Goal: Find specific page/section: Find specific page/section

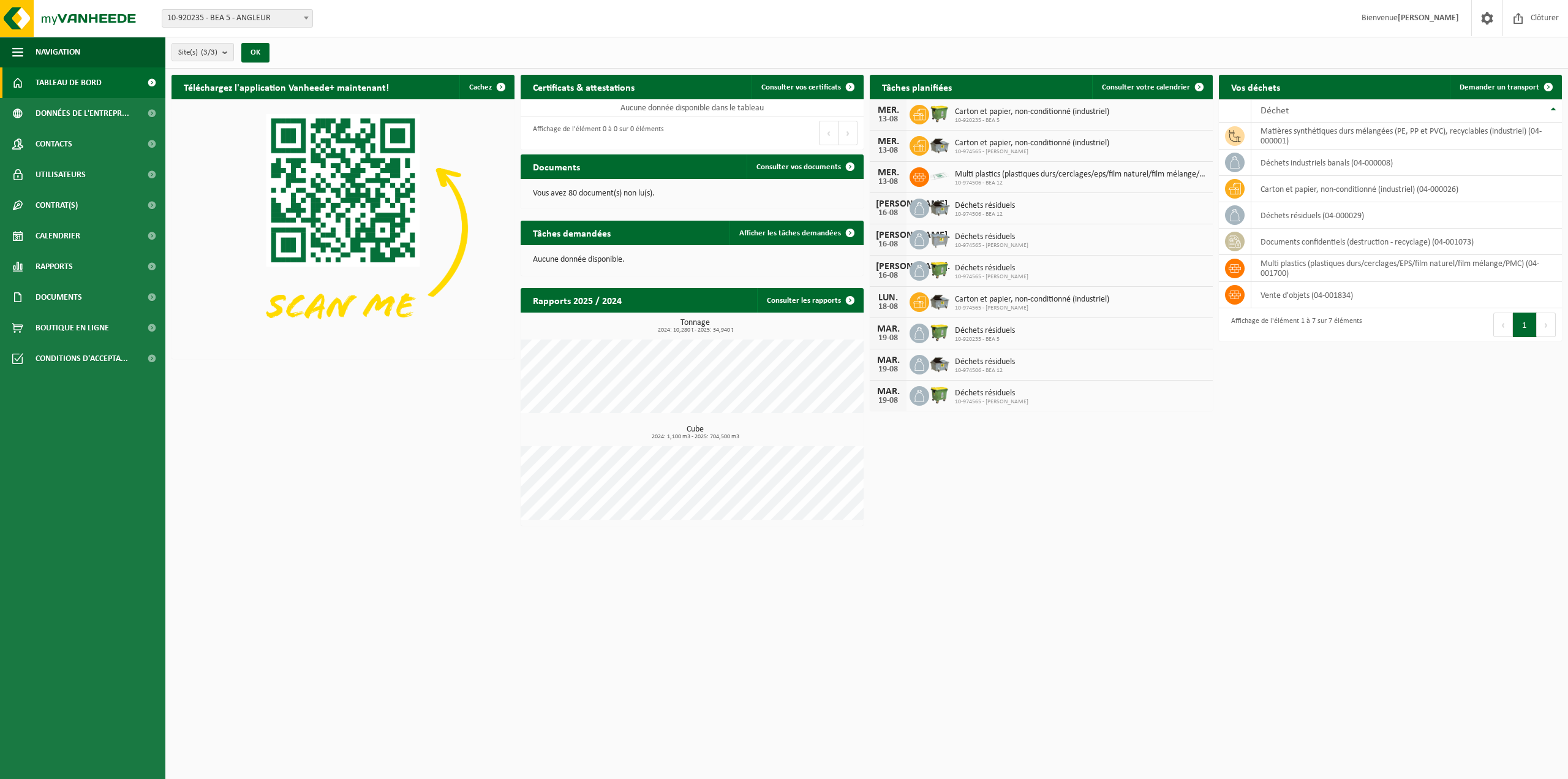
click at [69, 79] on span "Tableau de bord" at bounding box center [69, 82] width 66 height 30
click at [808, 161] on link "Consulter vos documents" at bounding box center [804, 166] width 116 height 25
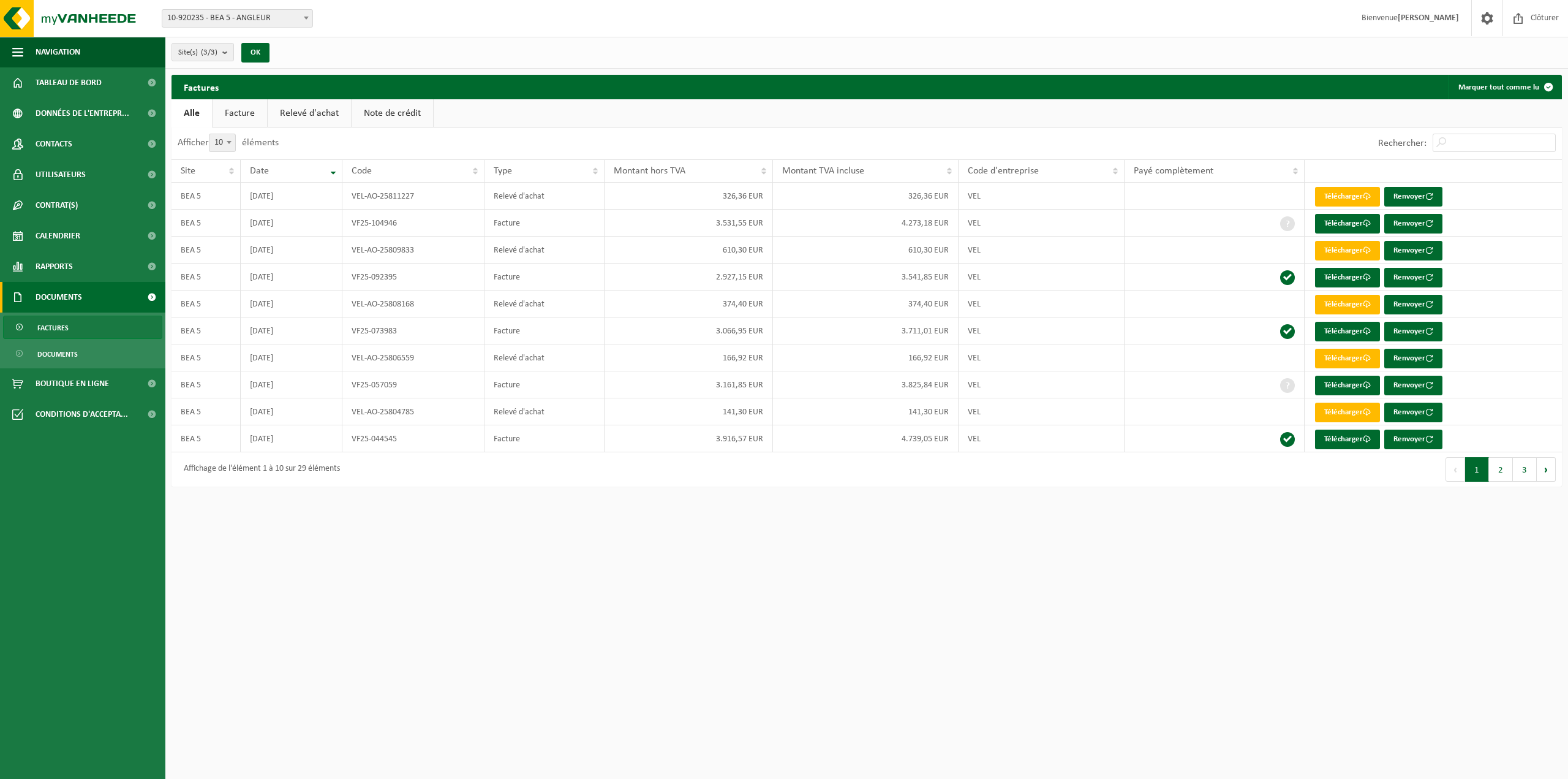
click at [56, 296] on span "Documents" at bounding box center [59, 296] width 46 height 30
click at [57, 260] on span "Rapports" at bounding box center [55, 266] width 38 height 30
click at [81, 323] on span "Sous forme de liste" at bounding box center [73, 323] width 70 height 24
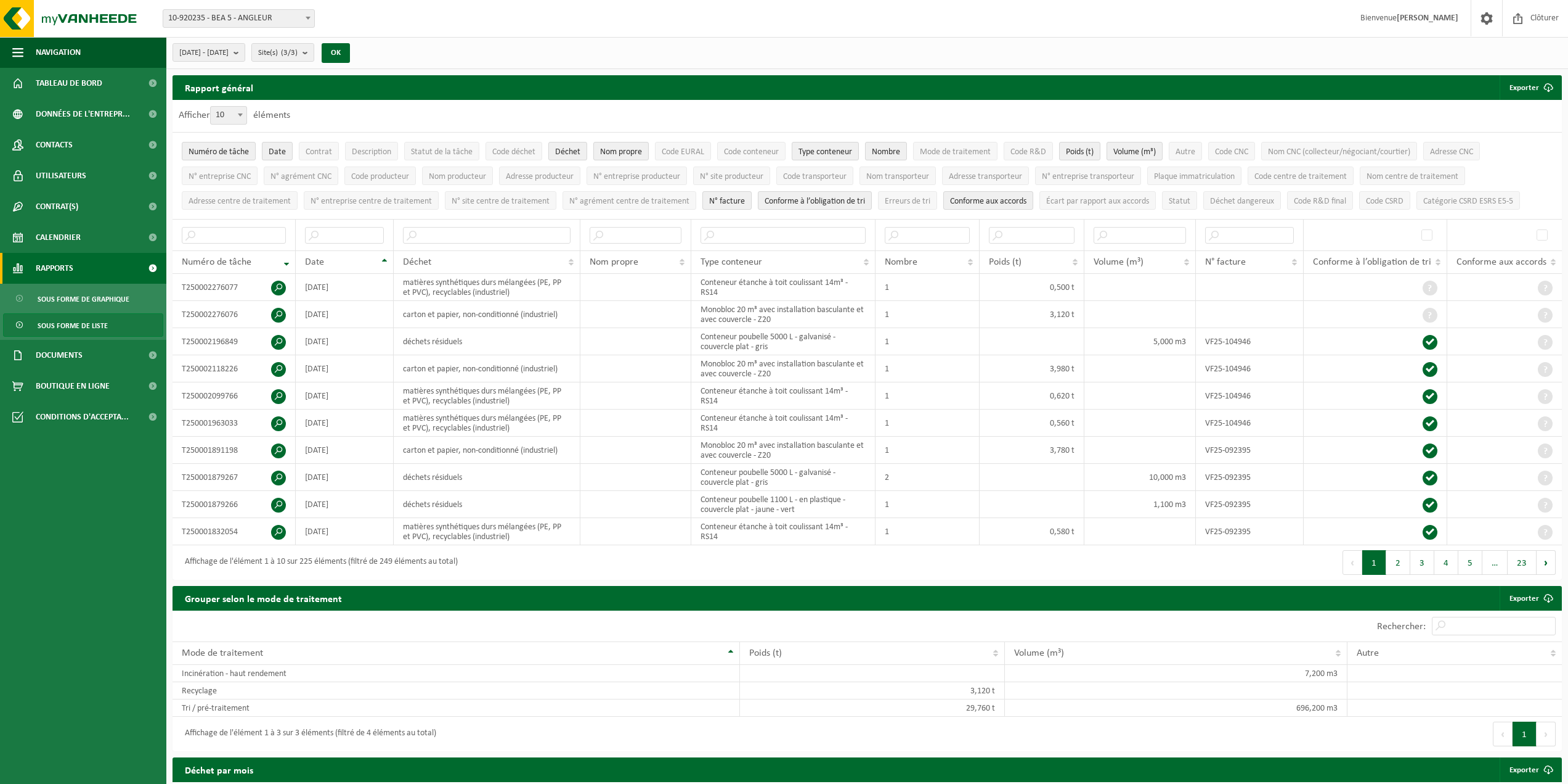
click at [49, 268] on span "Rapports" at bounding box center [55, 268] width 38 height 30
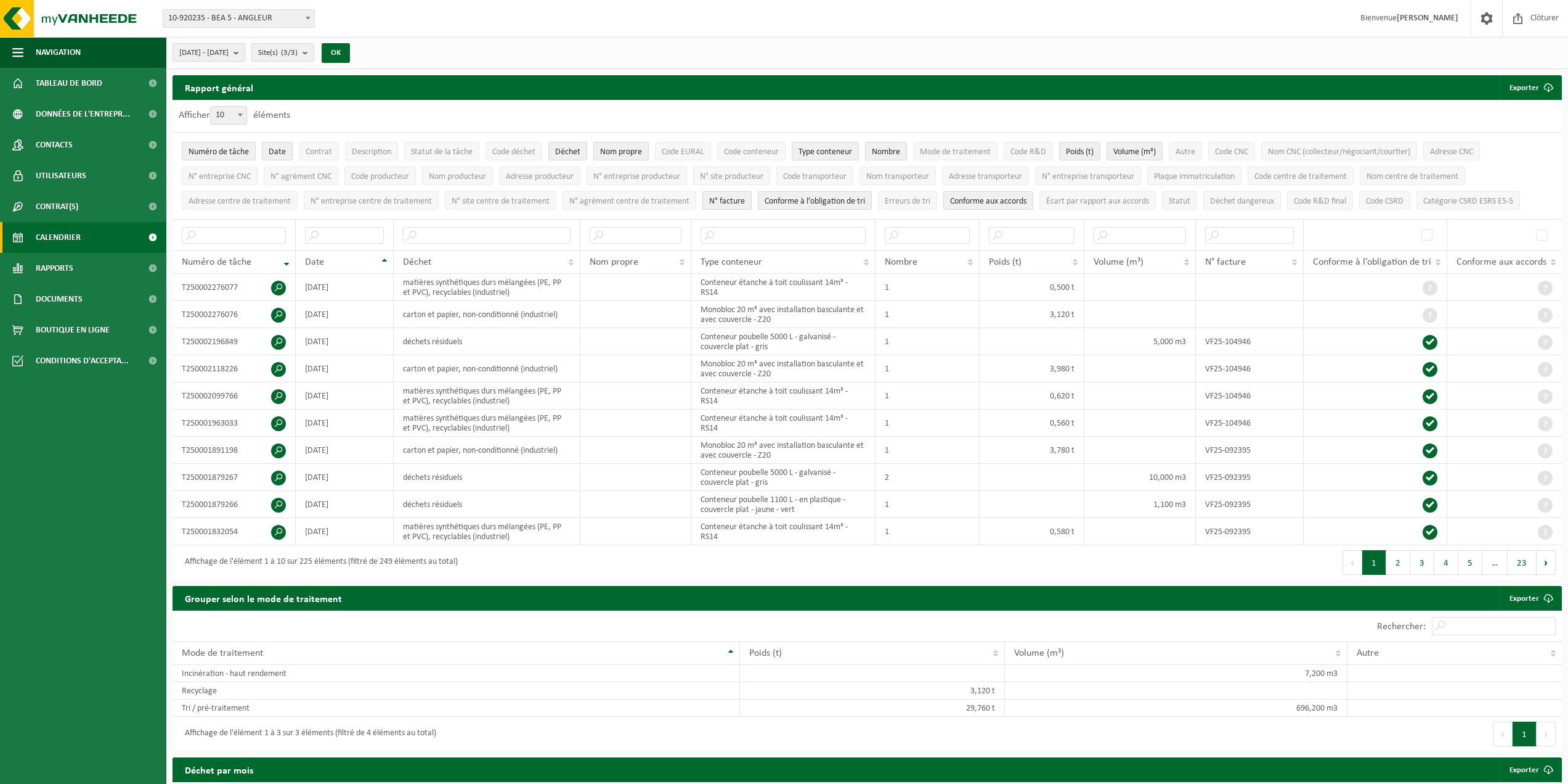
click at [53, 238] on span "Calendrier" at bounding box center [58, 238] width 45 height 30
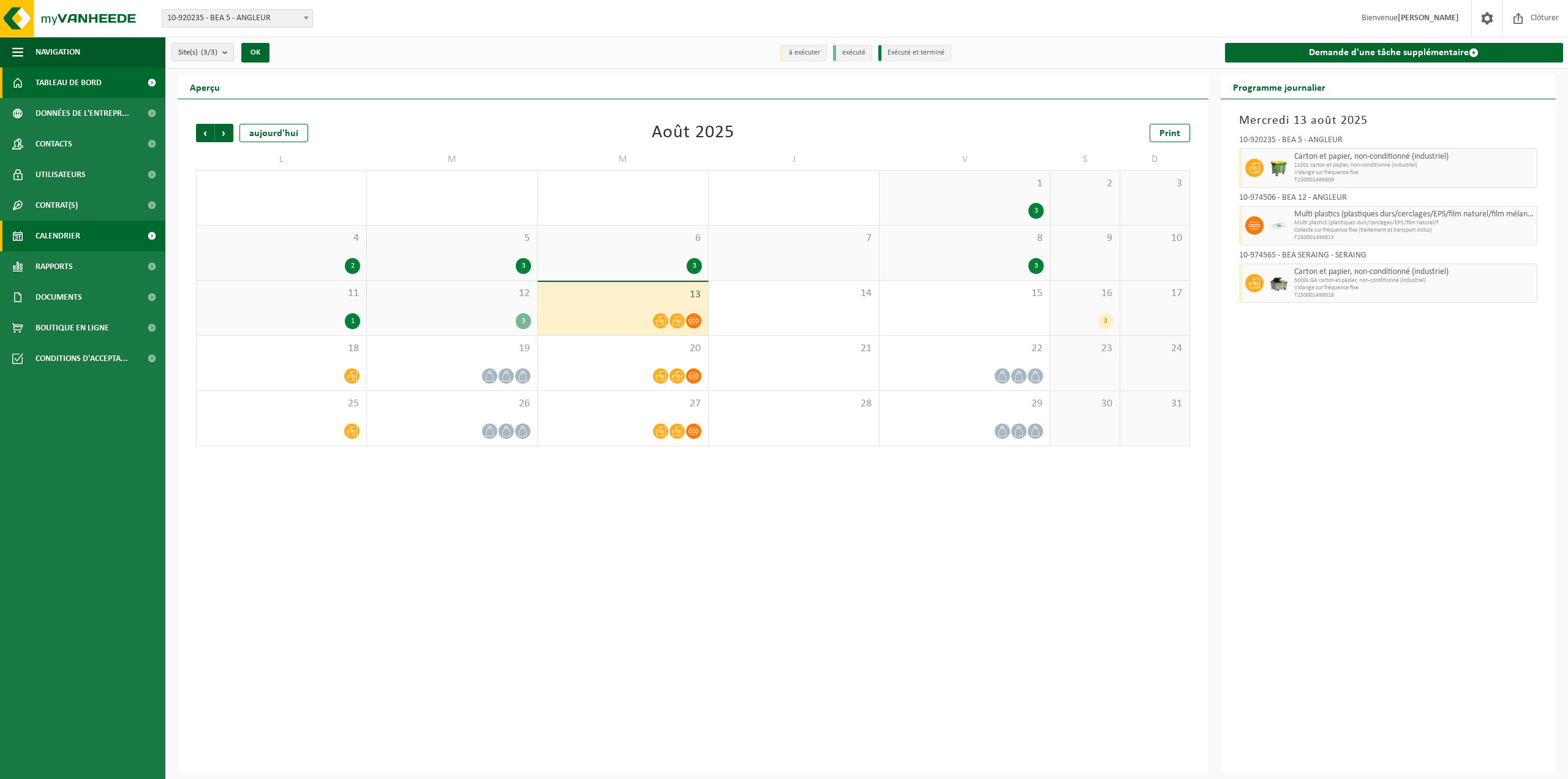
click at [59, 78] on span "Tableau de bord" at bounding box center [69, 82] width 66 height 30
